Goal: Task Accomplishment & Management: Manage account settings

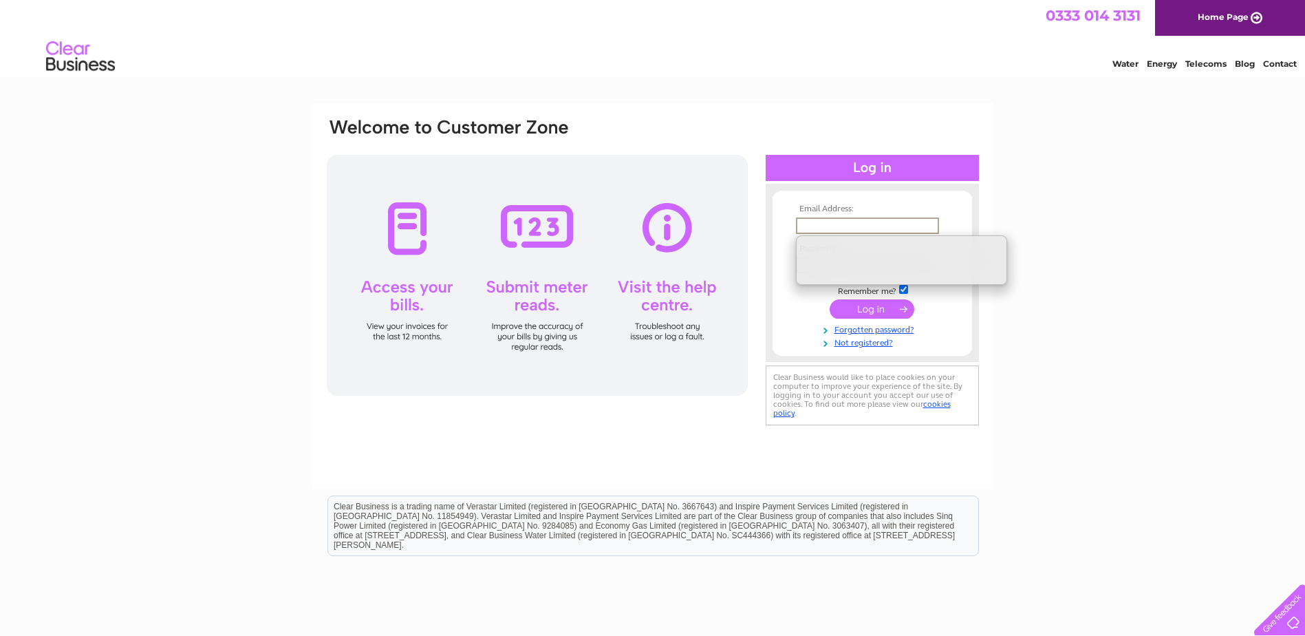
type input "jaimespolefitness@hotmail.com"
click at [1126, 246] on div "Email Address: jaimespolefitness@hotmail.com Password:" at bounding box center [652, 413] width 1305 height 620
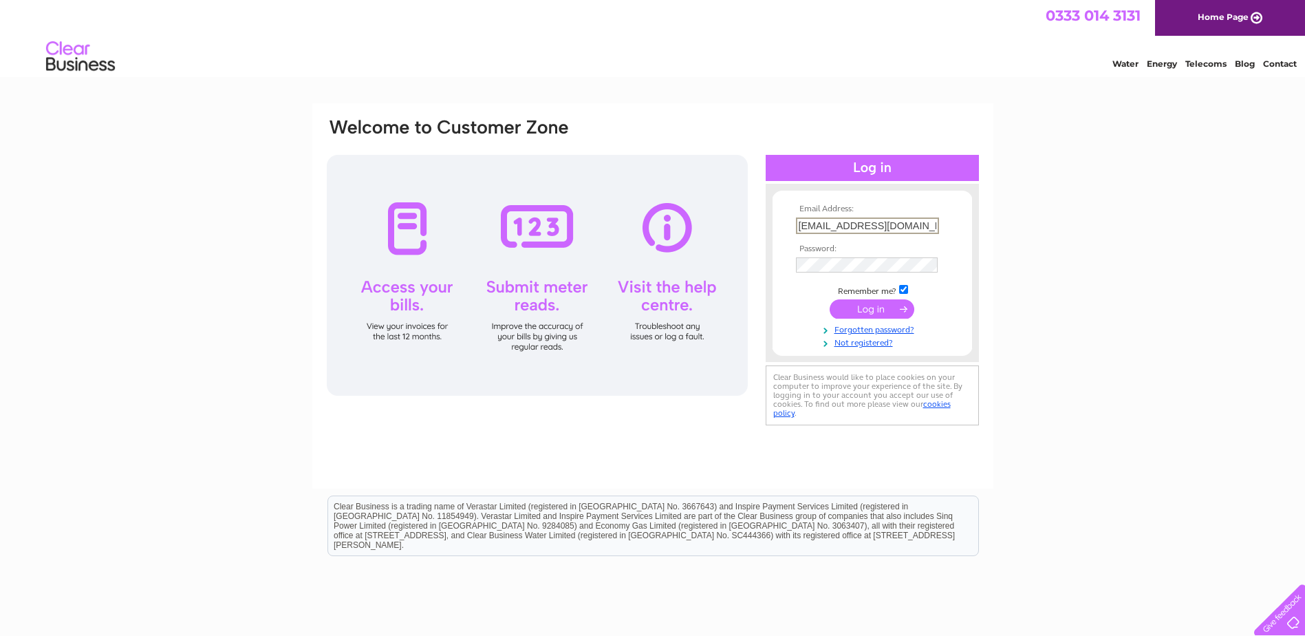
drag, startPoint x: 925, startPoint y: 226, endPoint x: 594, endPoint y: 258, distance: 331.8
click at [594, 258] on div "Email Address: jaimespolefitness@hotmail.com Password:" at bounding box center [652, 273] width 655 height 312
click at [872, 310] on input "submit" at bounding box center [872, 308] width 85 height 19
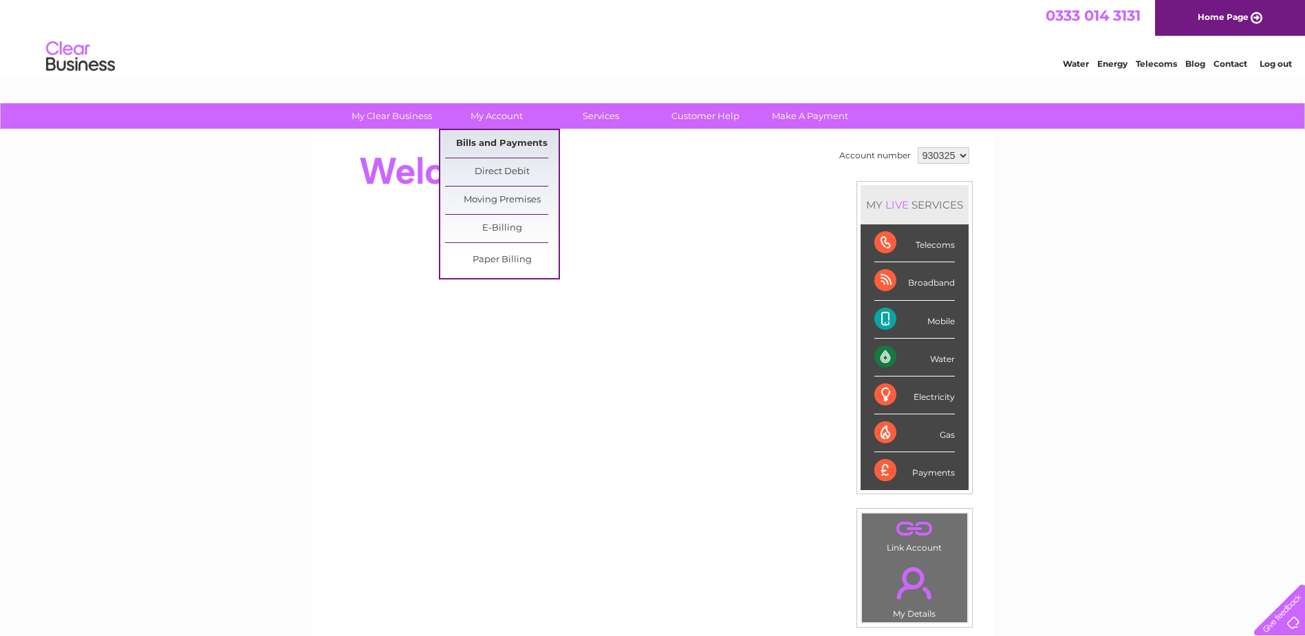
click at [510, 147] on link "Bills and Payments" at bounding box center [502, 144] width 114 height 28
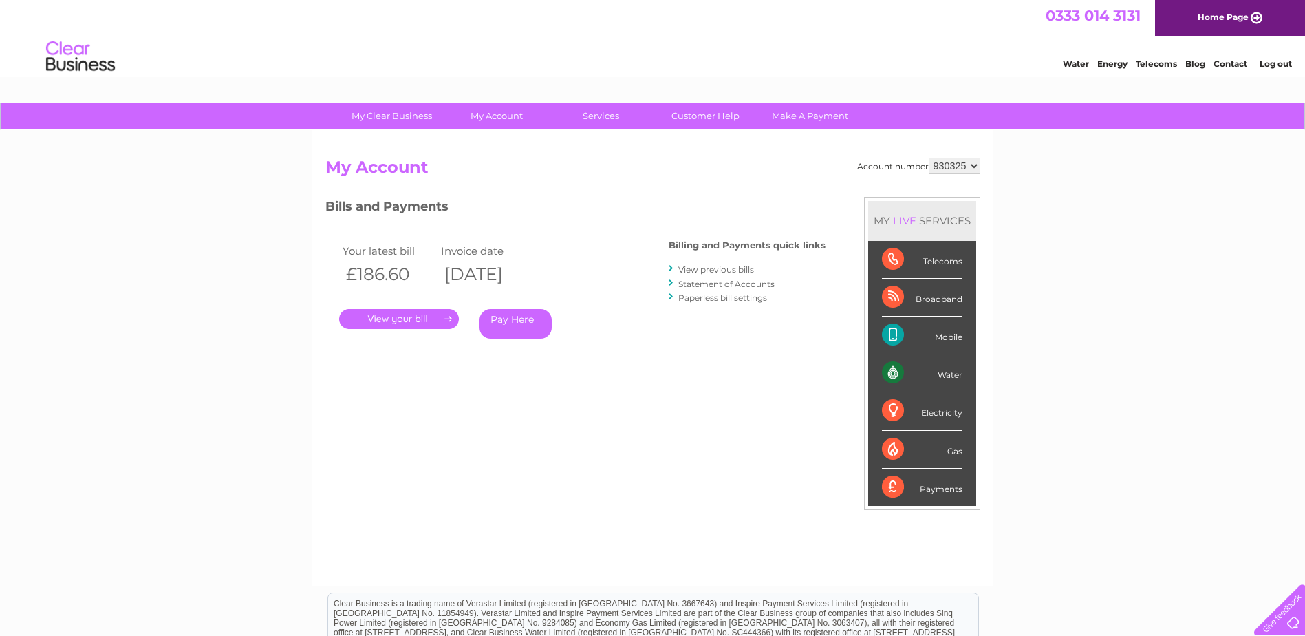
click at [404, 320] on link "." at bounding box center [399, 319] width 120 height 20
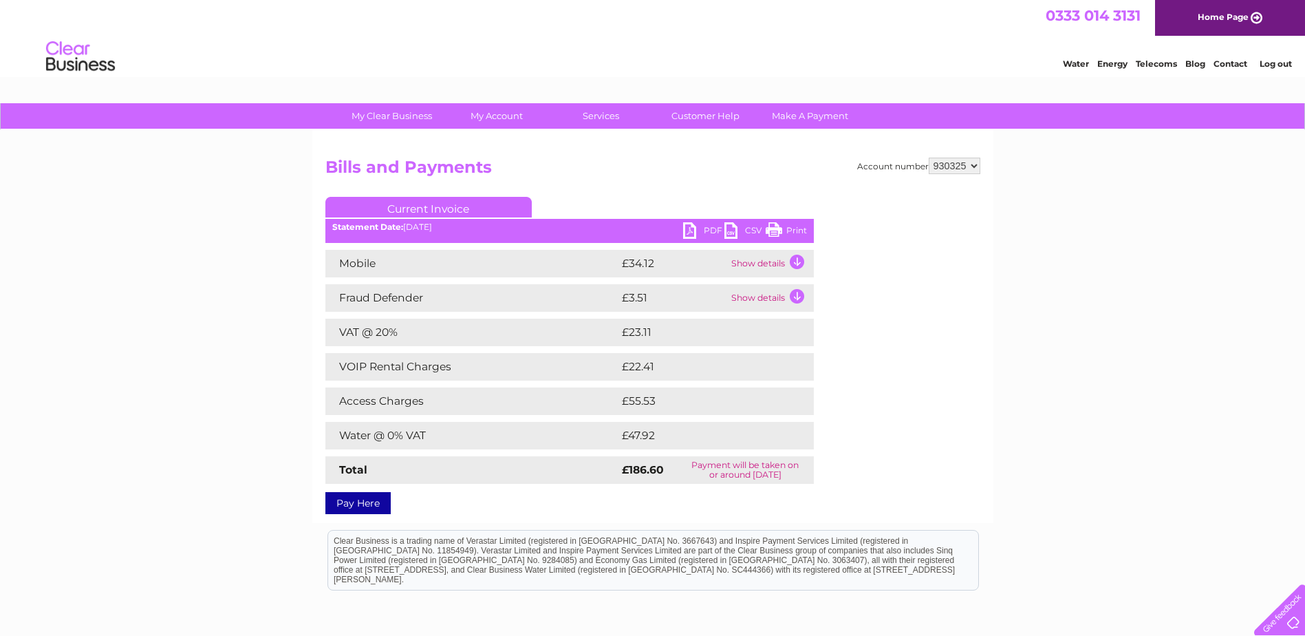
click at [759, 265] on td "Show details" at bounding box center [771, 264] width 86 height 28
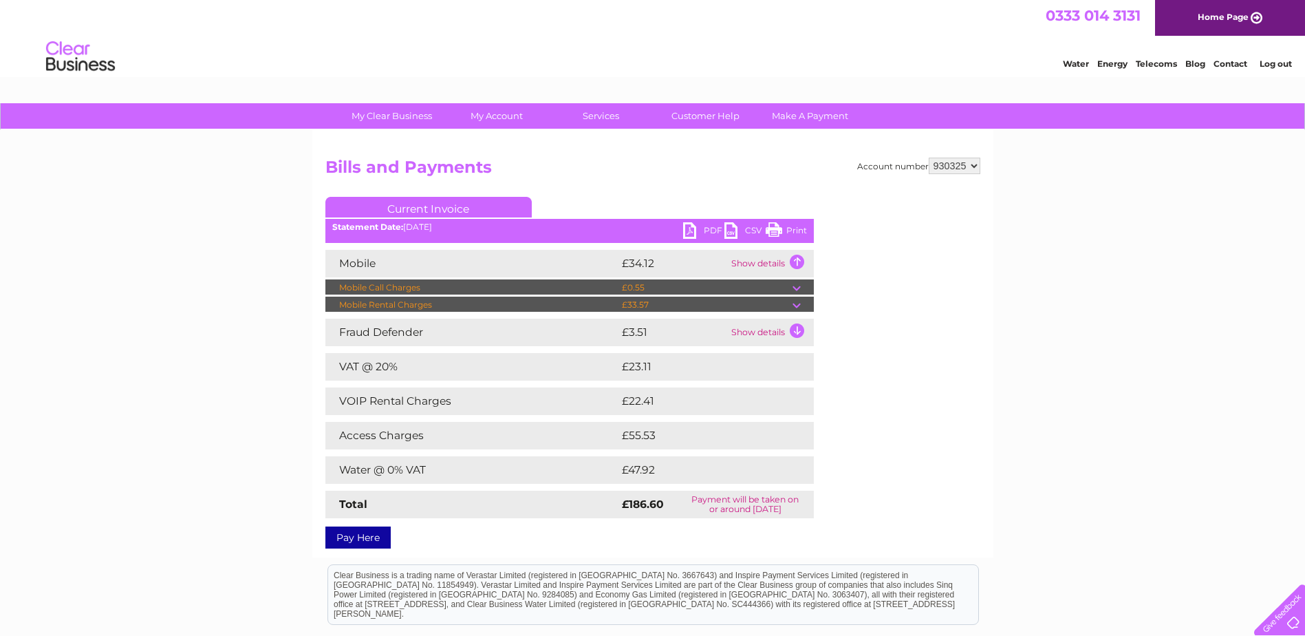
click at [770, 336] on td "Show details" at bounding box center [771, 332] width 86 height 28
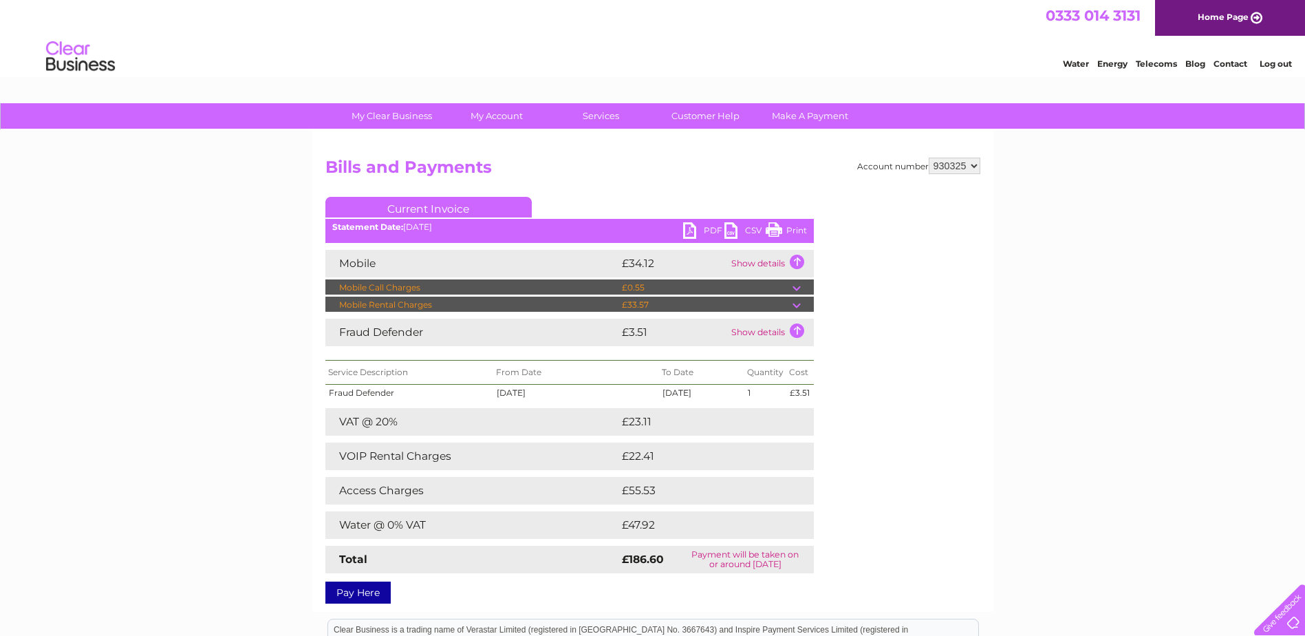
click at [795, 287] on td at bounding box center [802, 287] width 21 height 17
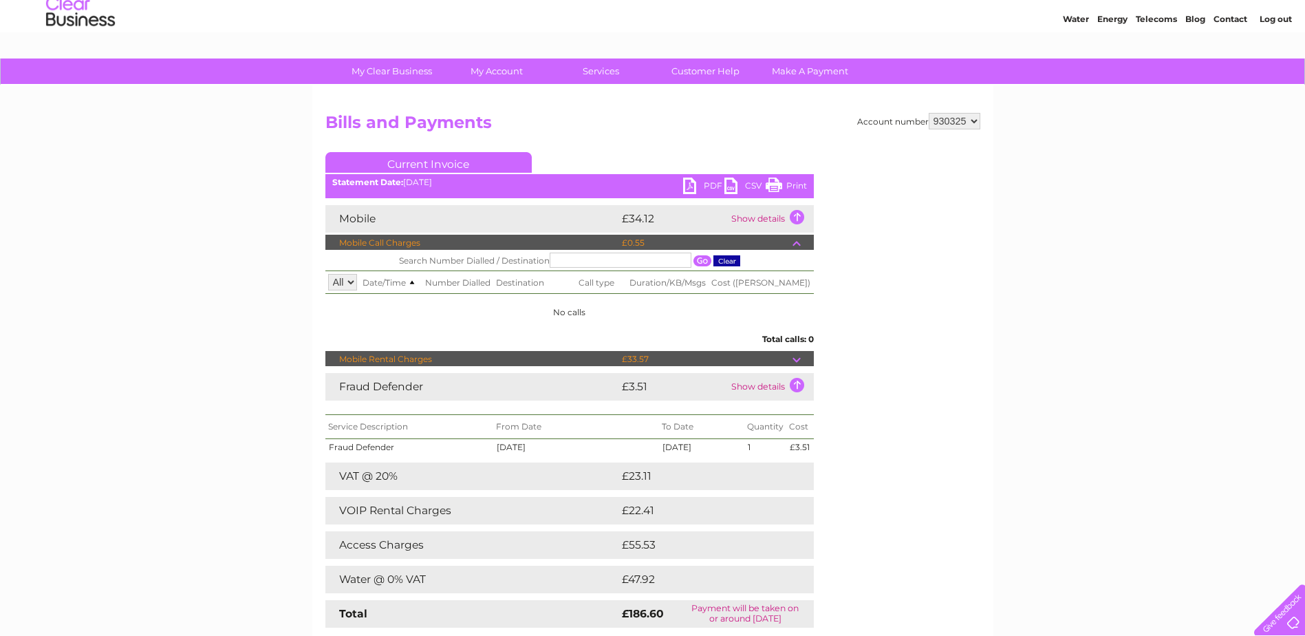
scroll to position [69, 0]
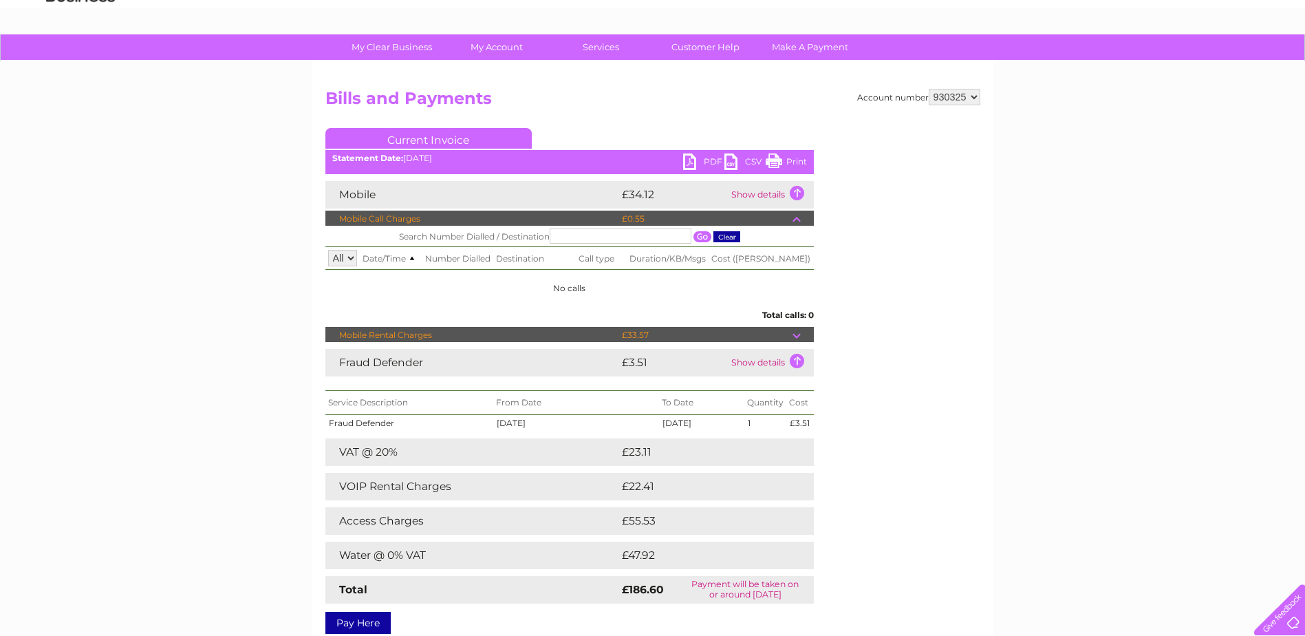
click at [671, 514] on td "£55.53" at bounding box center [701, 521] width 167 height 28
click at [433, 482] on td "VOIP Rental Charges" at bounding box center [471, 487] width 293 height 28
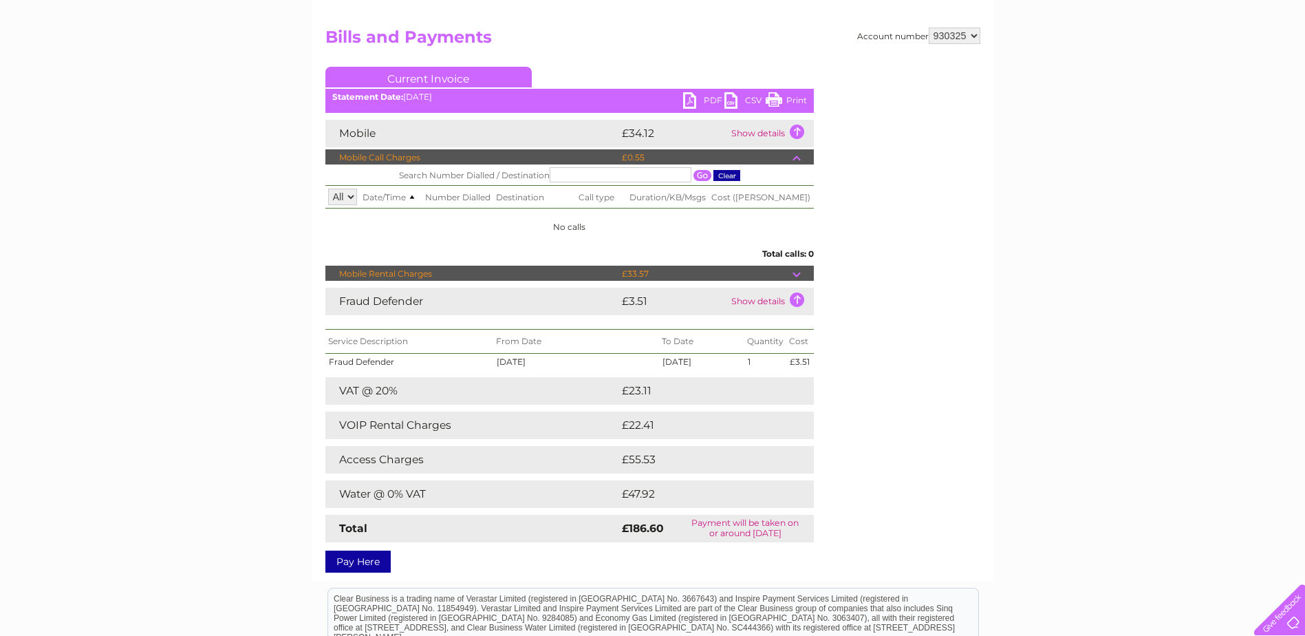
scroll to position [0, 0]
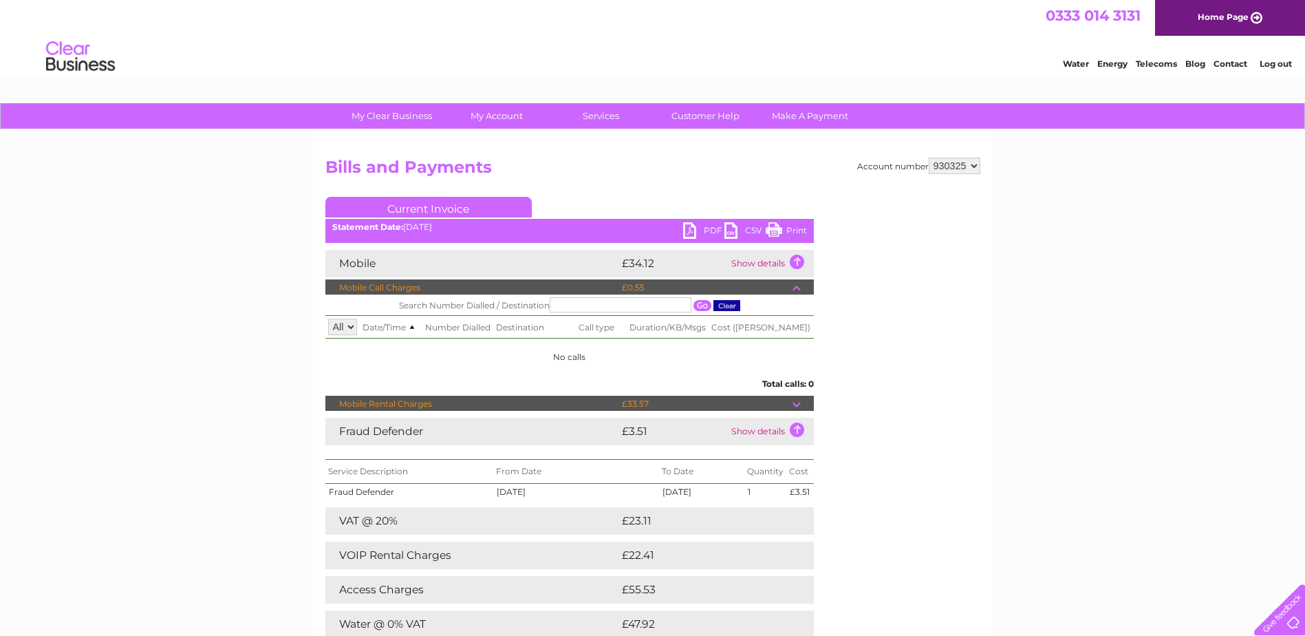
click at [711, 225] on link "PDF" at bounding box center [703, 232] width 41 height 20
click at [999, 233] on div "My Clear Business Login Details My Details My Preferences Link Account My Accou…" at bounding box center [652, 524] width 1305 height 843
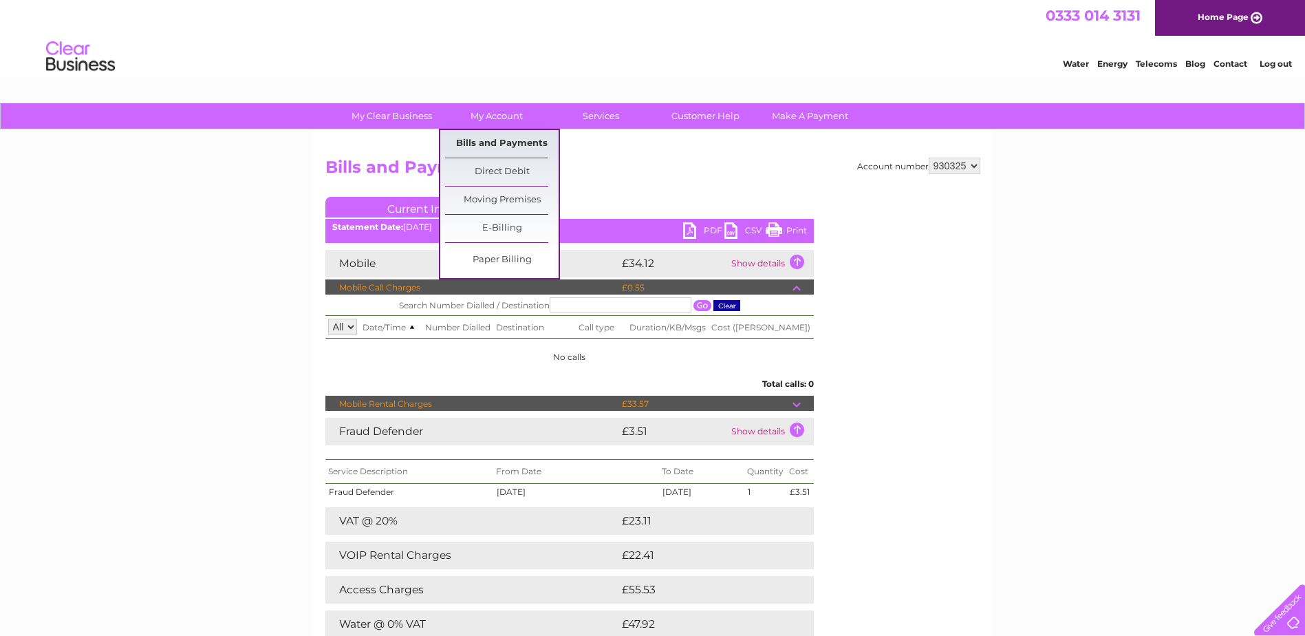
click at [503, 146] on link "Bills and Payments" at bounding box center [502, 144] width 114 height 28
click at [495, 140] on link "Bills and Payments" at bounding box center [502, 144] width 114 height 28
click at [515, 252] on link "Paper Billing" at bounding box center [502, 260] width 114 height 28
click at [527, 226] on link "E-Billing" at bounding box center [502, 229] width 114 height 28
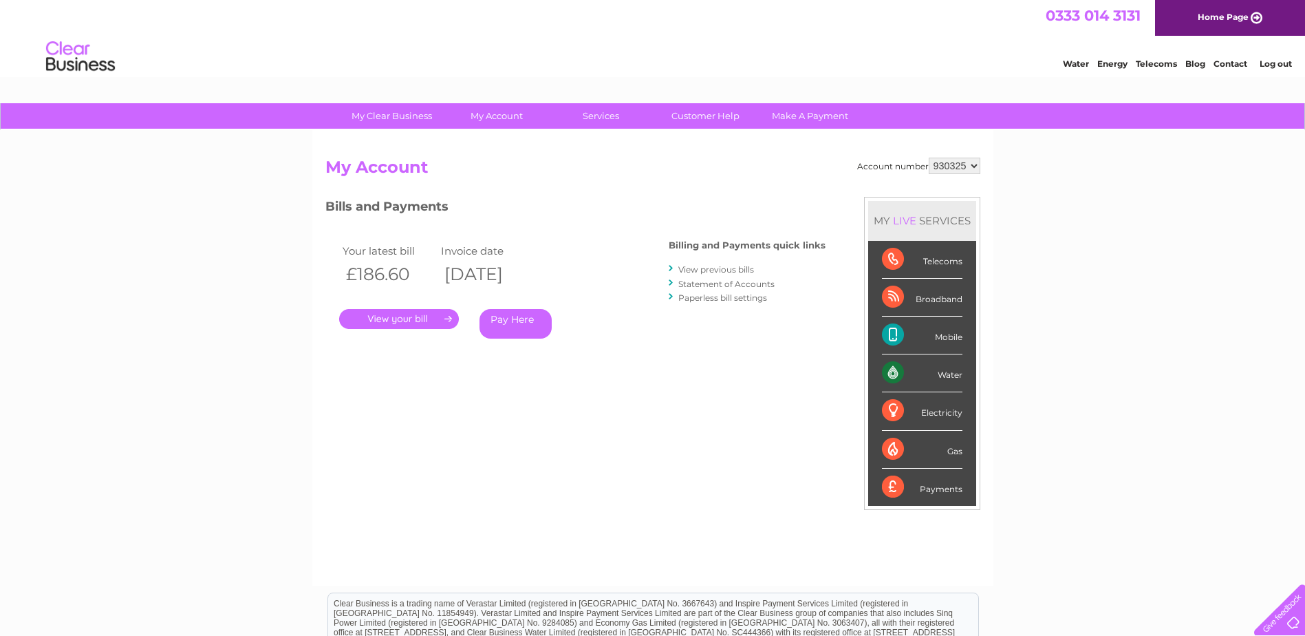
click at [707, 268] on link "View previous bills" at bounding box center [716, 269] width 76 height 10
click at [741, 266] on link "View previous bills" at bounding box center [716, 269] width 76 height 10
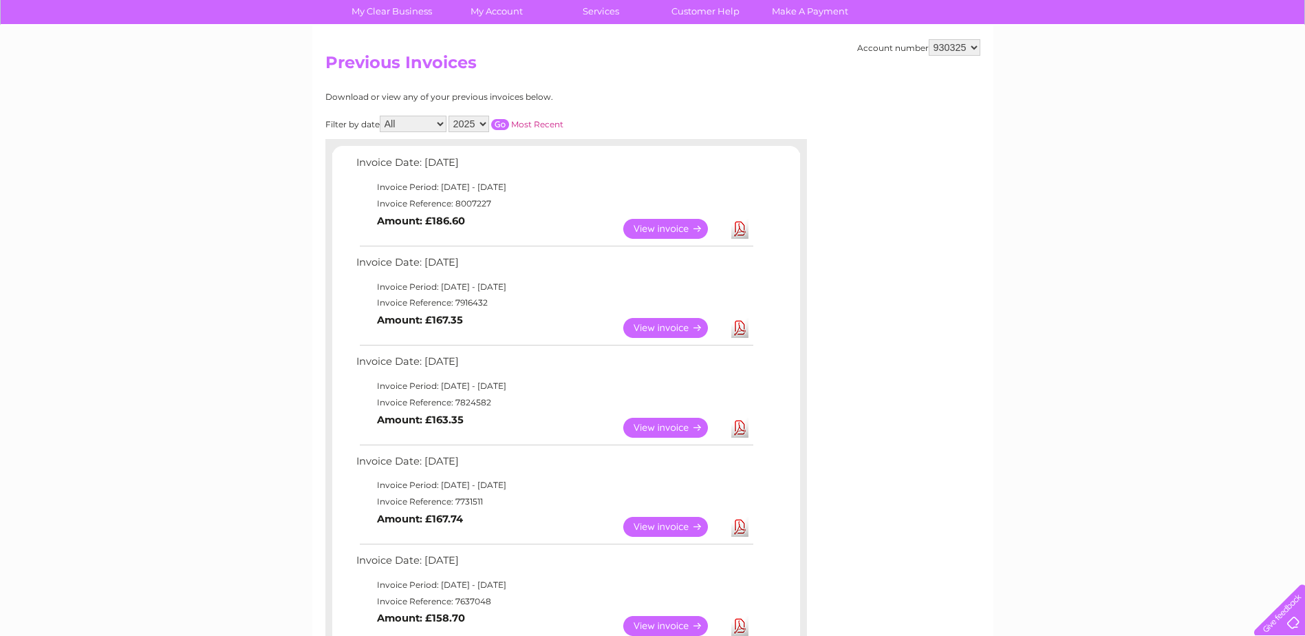
scroll to position [138, 0]
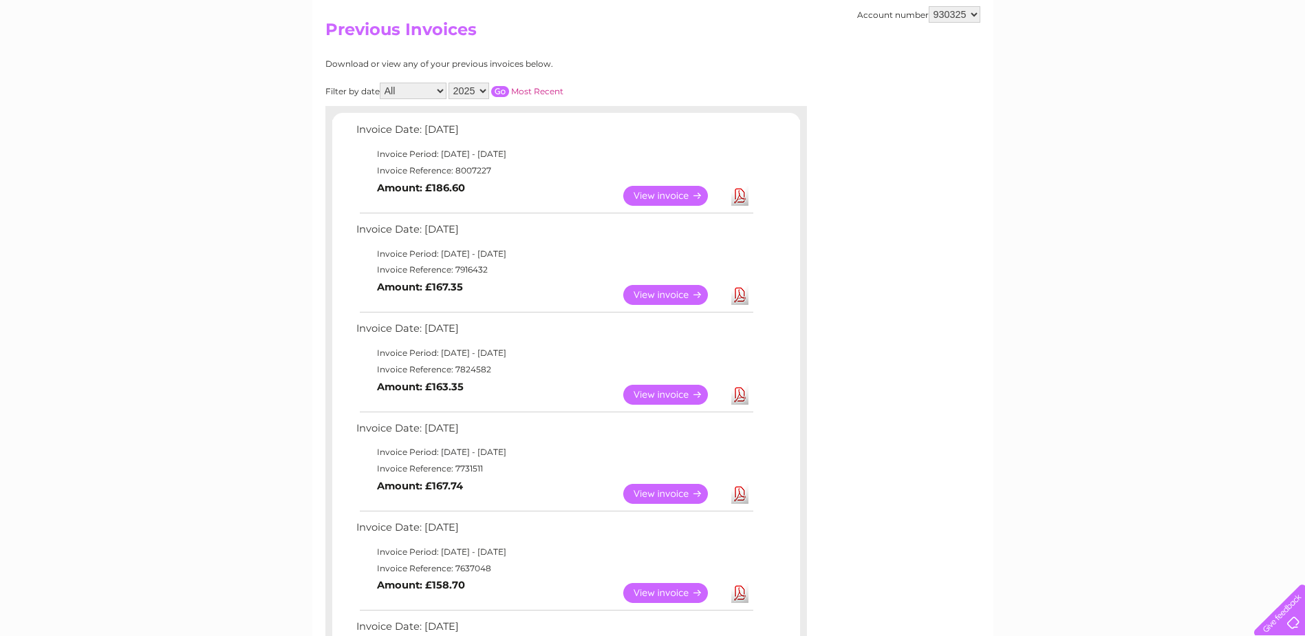
click at [671, 592] on link "View" at bounding box center [673, 593] width 101 height 20
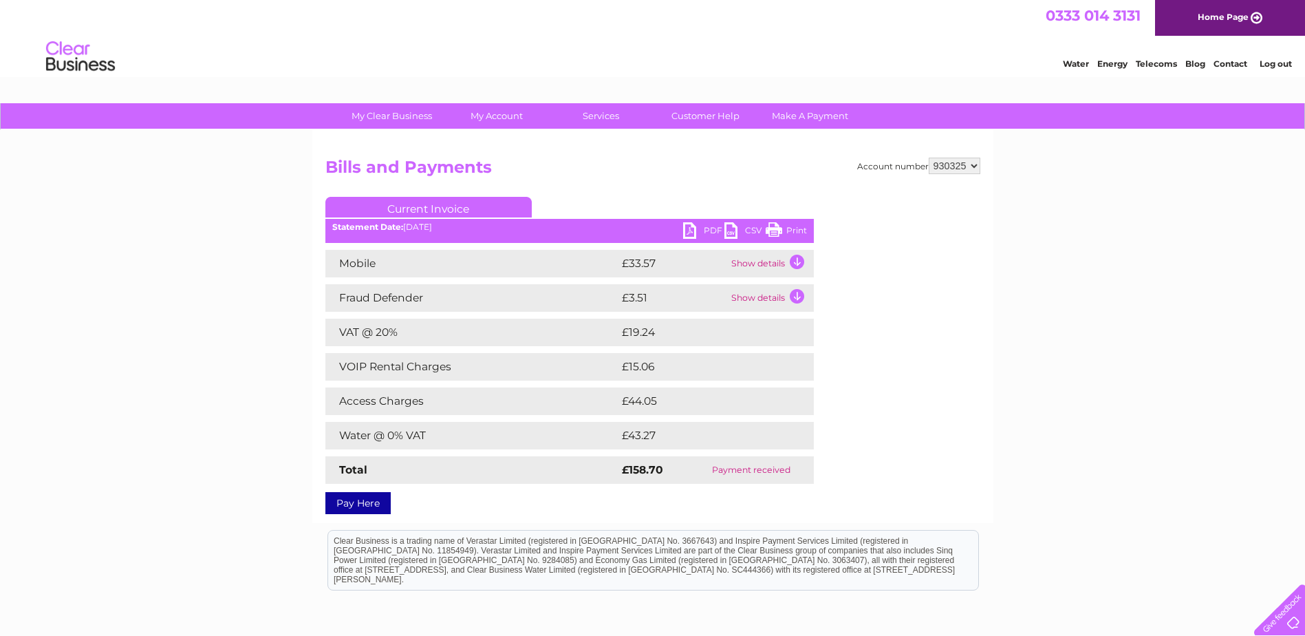
click at [701, 229] on link "PDF" at bounding box center [703, 232] width 41 height 20
